Goal: Answer question/provide support: Answer question/provide support

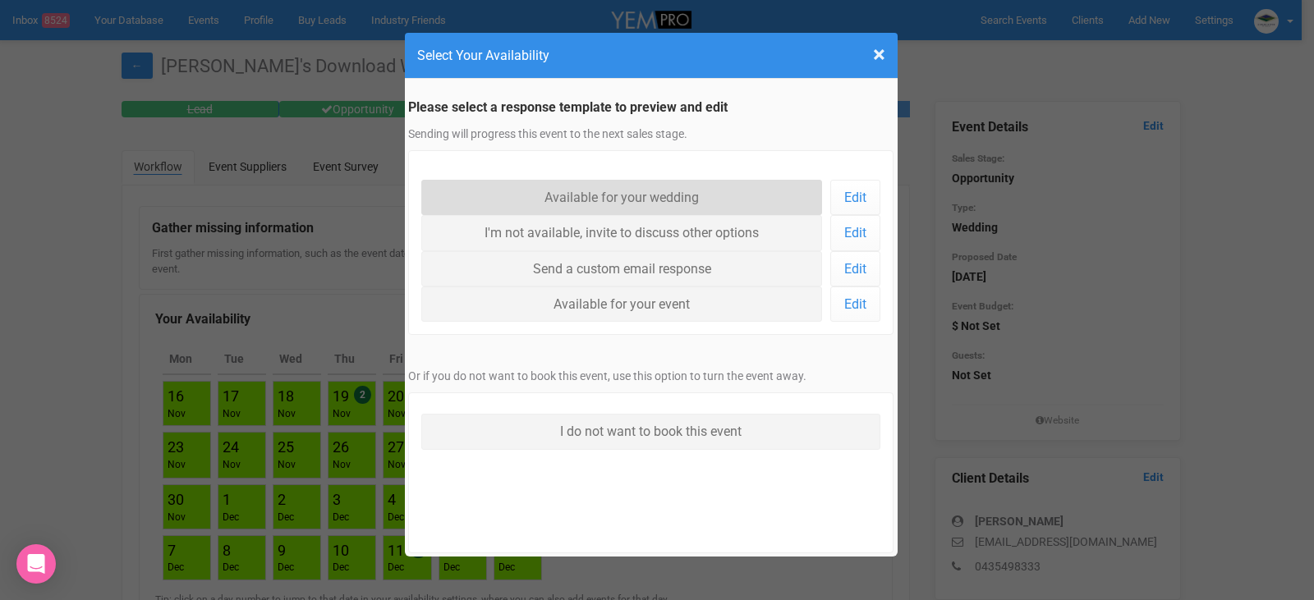
click at [594, 197] on link "Available for your wedding" at bounding box center [622, 197] width 402 height 35
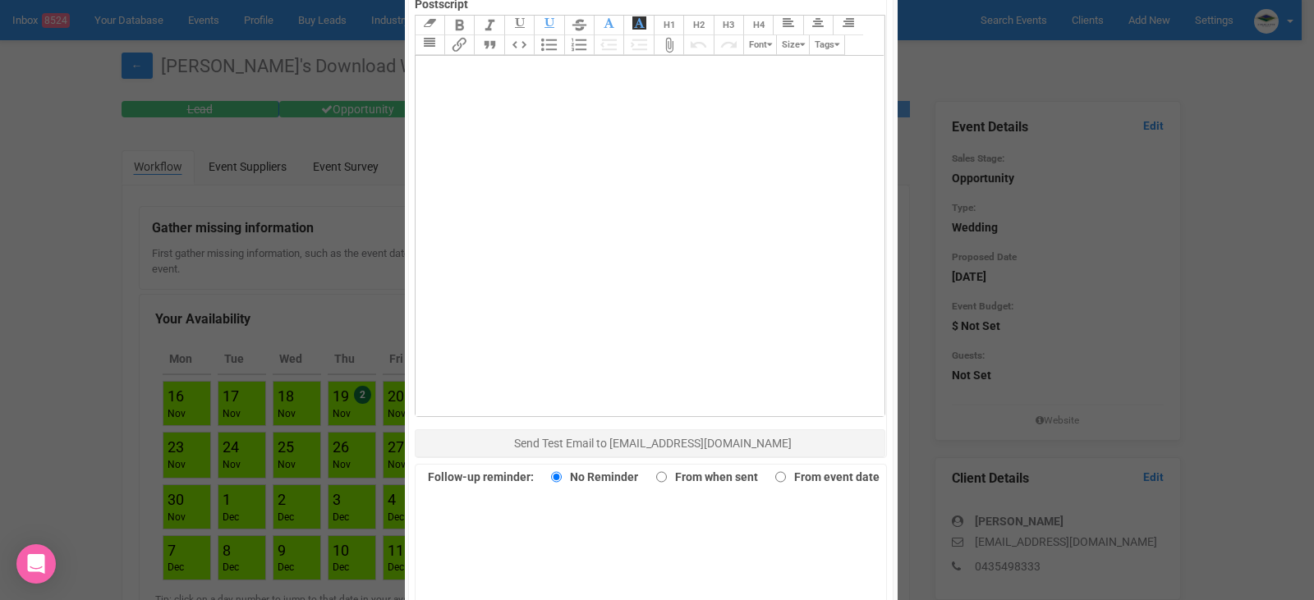
scroll to position [986, 0]
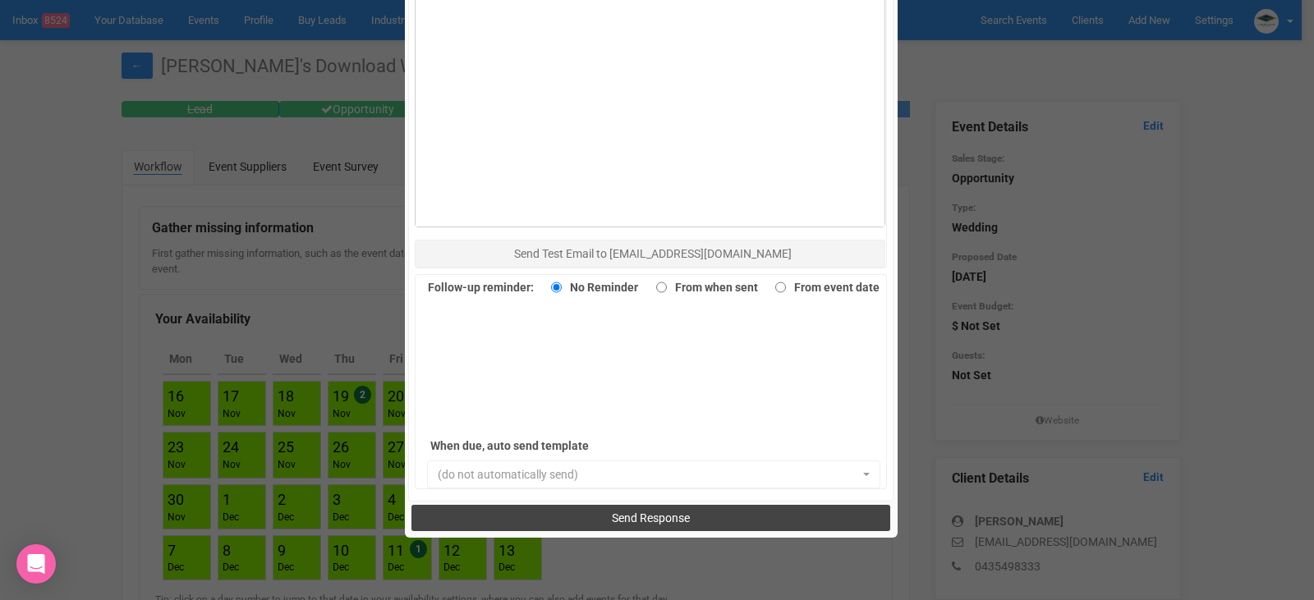
click at [592, 515] on button "Send Response" at bounding box center [651, 518] width 479 height 26
